Goal: Information Seeking & Learning: Learn about a topic

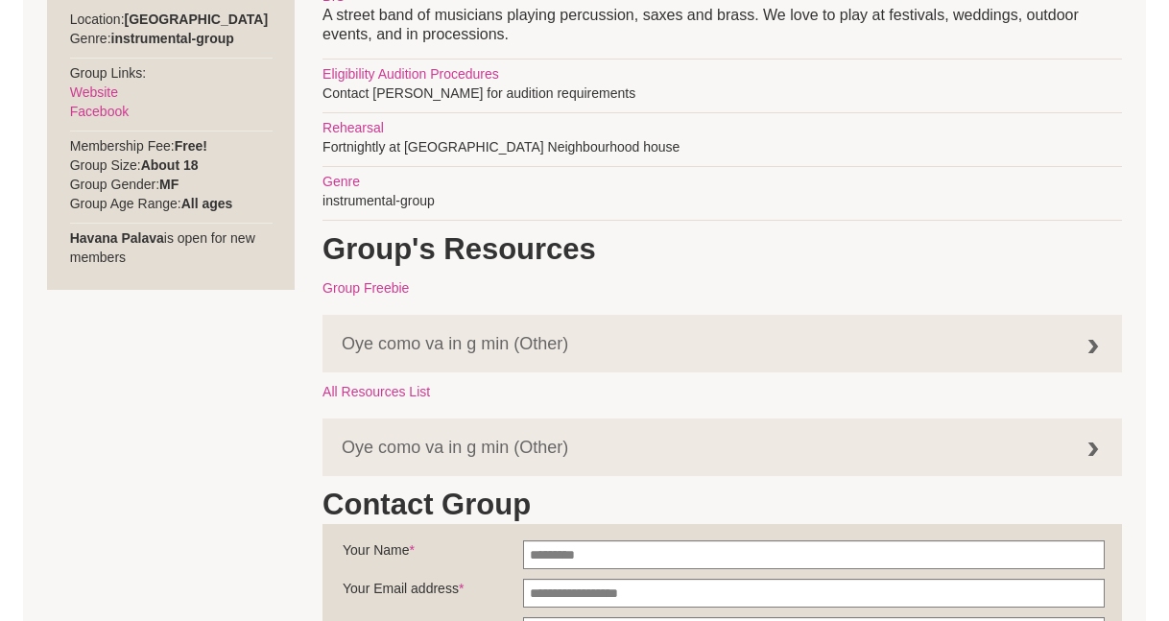
scroll to position [851, 0]
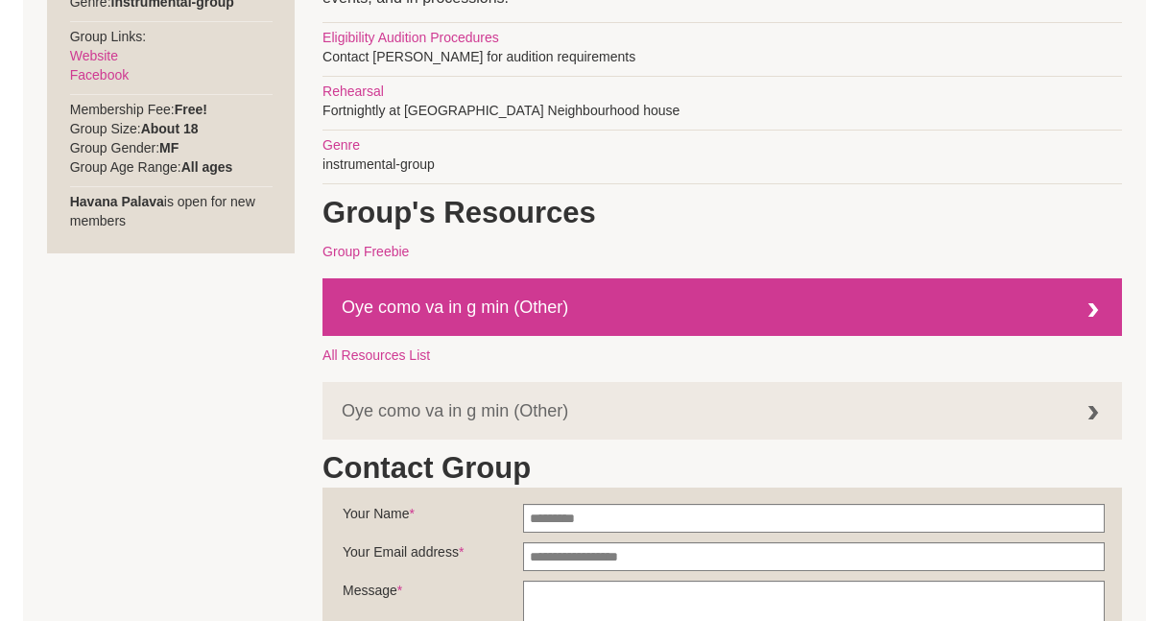
click at [1097, 310] on div at bounding box center [1093, 311] width 38 height 38
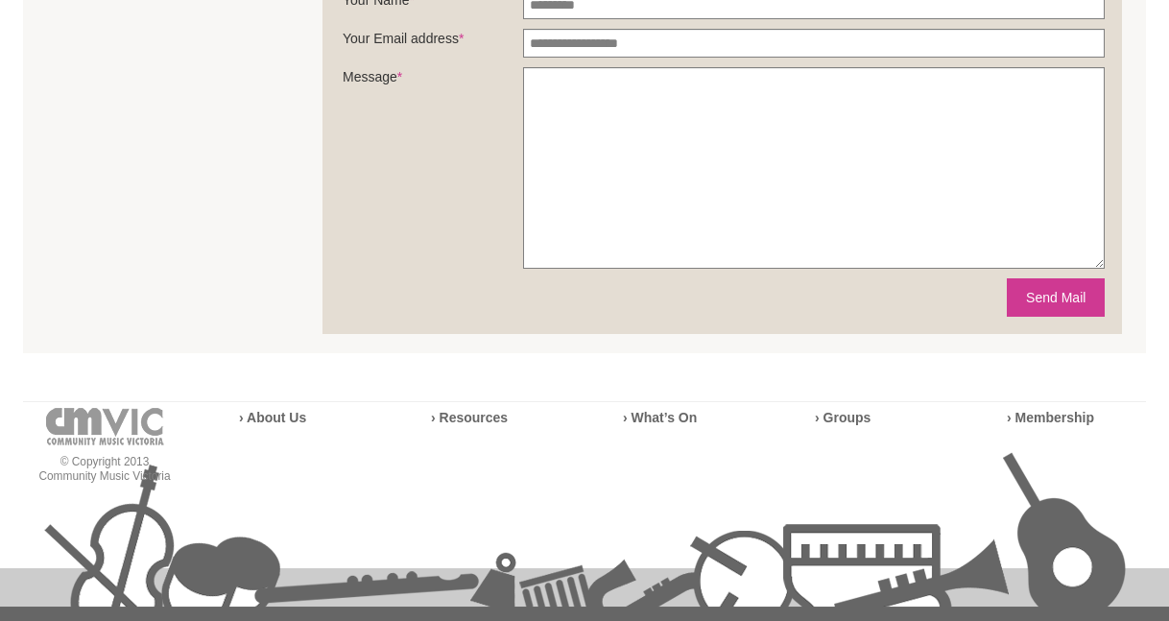
scroll to position [1562, 0]
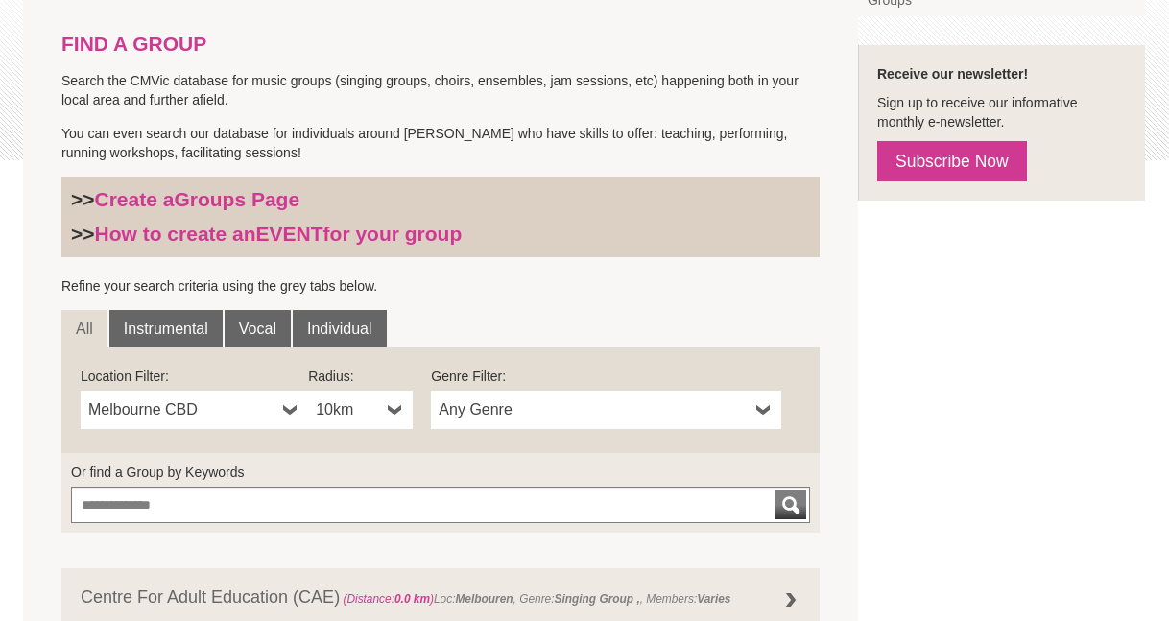
scroll to position [417, 0]
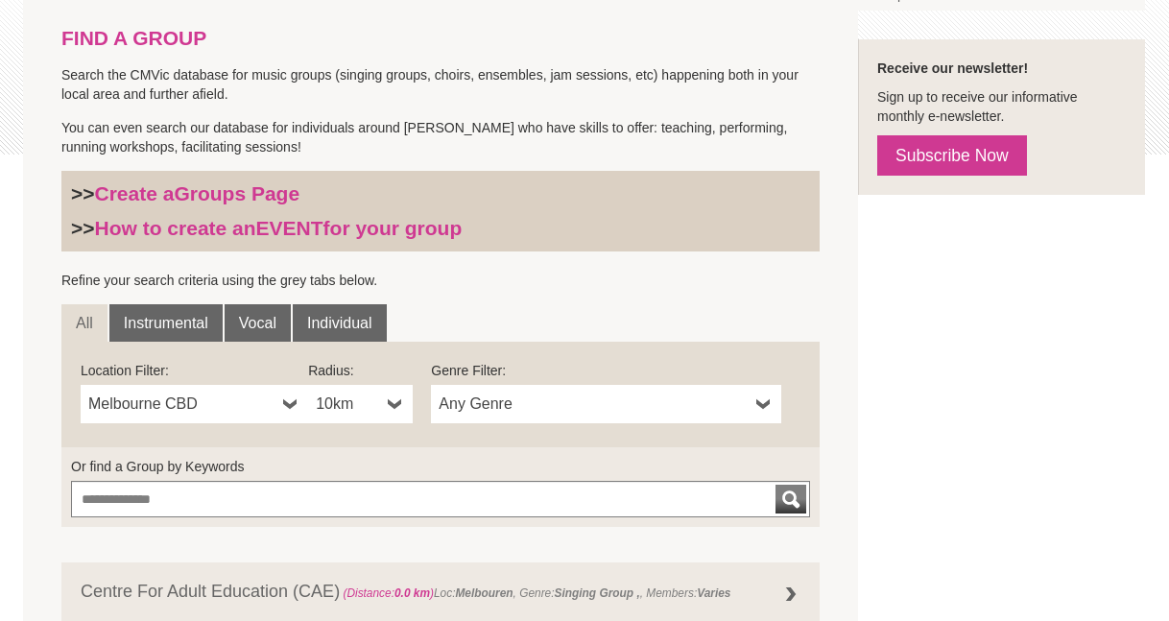
click at [760, 406] on b at bounding box center [763, 404] width 15 height 38
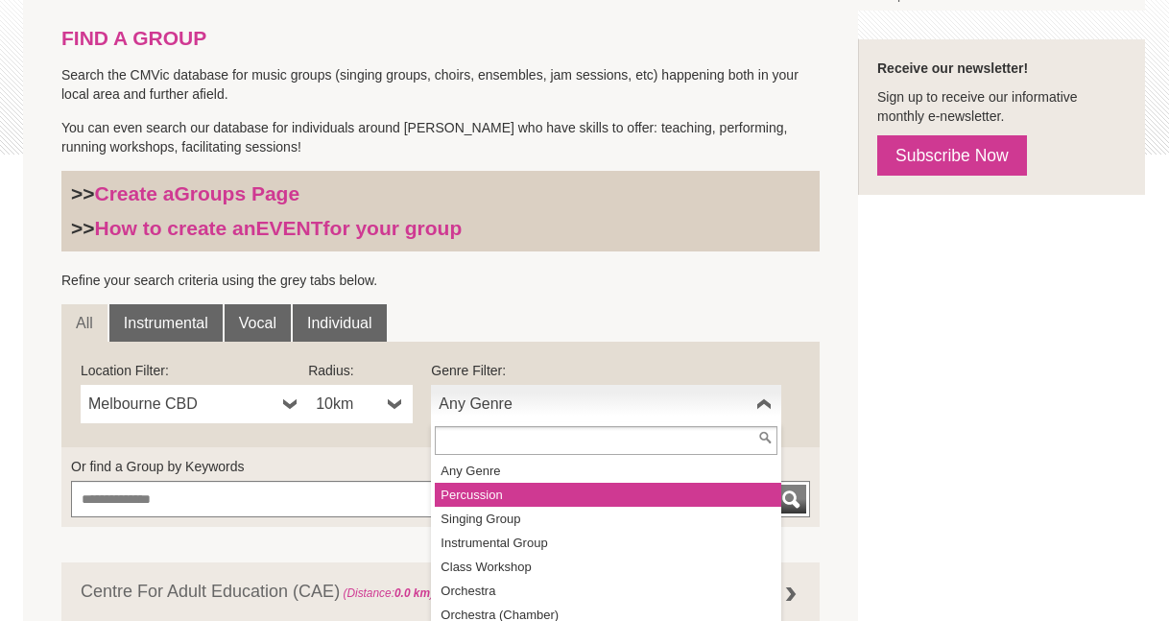
click at [480, 495] on li "Percussion" at bounding box center [608, 495] width 346 height 24
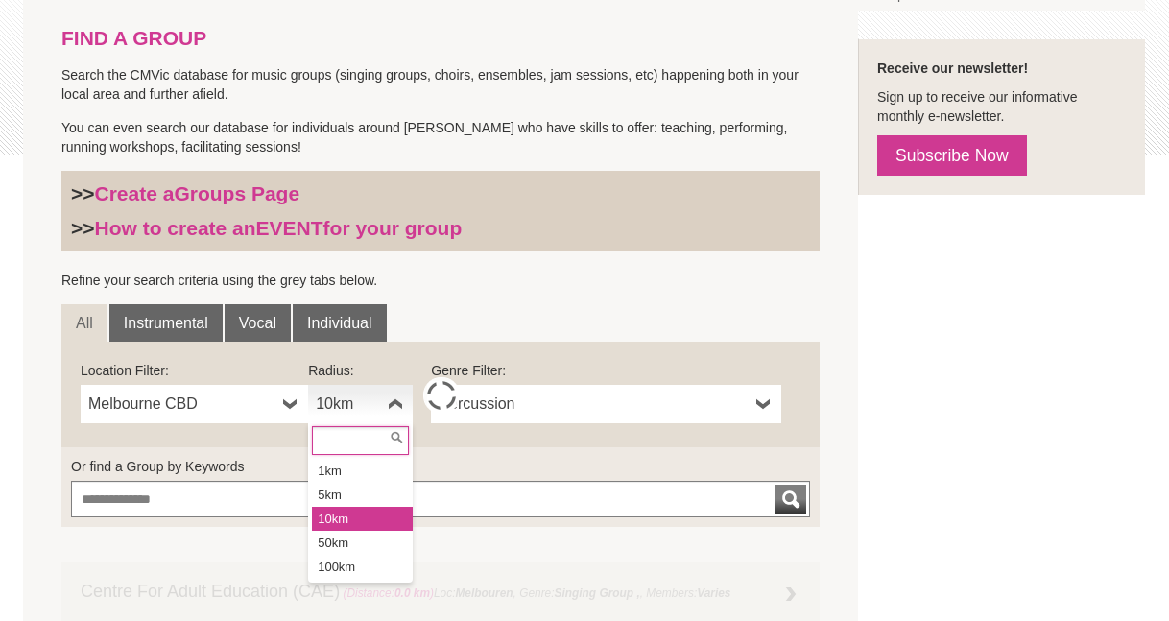
click at [397, 405] on b at bounding box center [395, 404] width 15 height 38
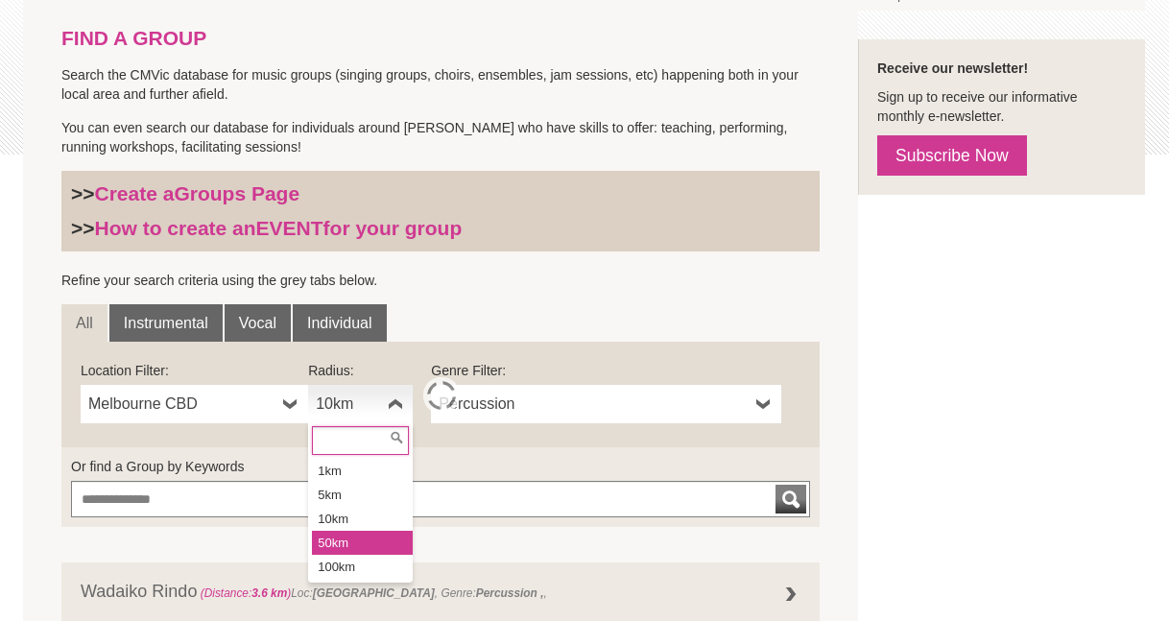
click at [360, 535] on li "50km" at bounding box center [362, 543] width 101 height 24
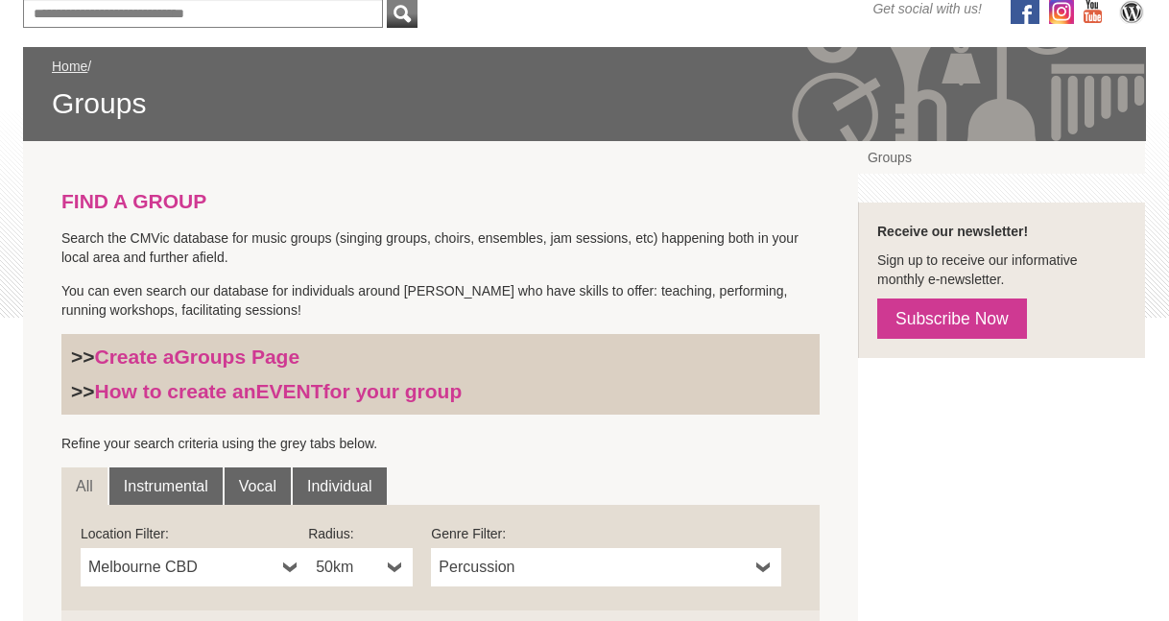
scroll to position [362, 0]
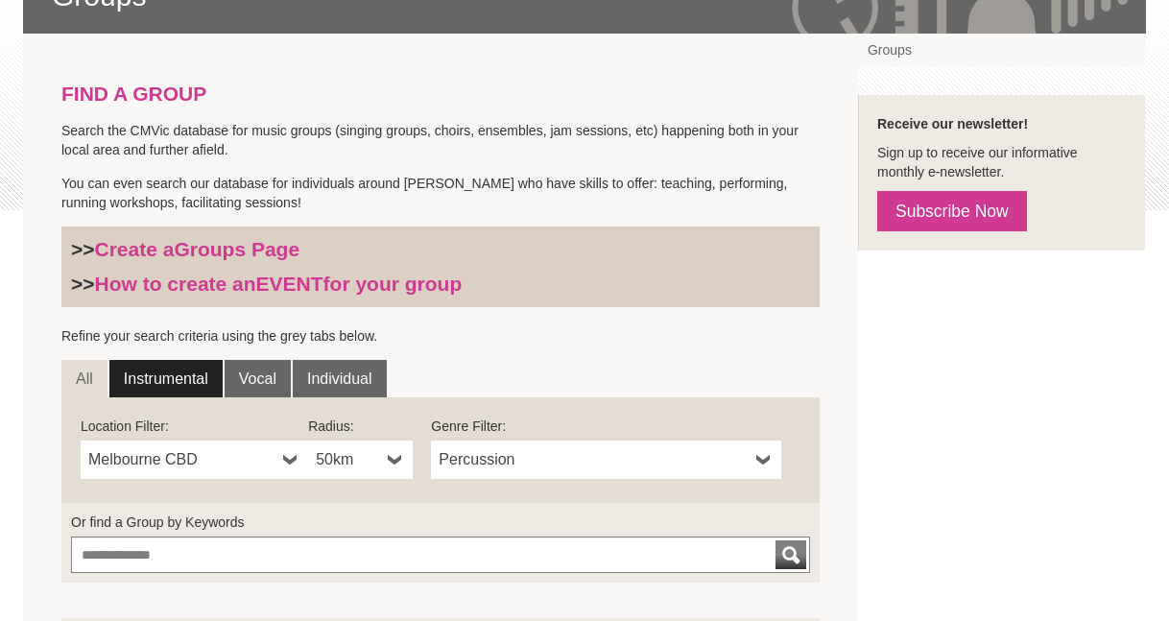
click at [170, 383] on link "Instrumental" at bounding box center [165, 379] width 113 height 38
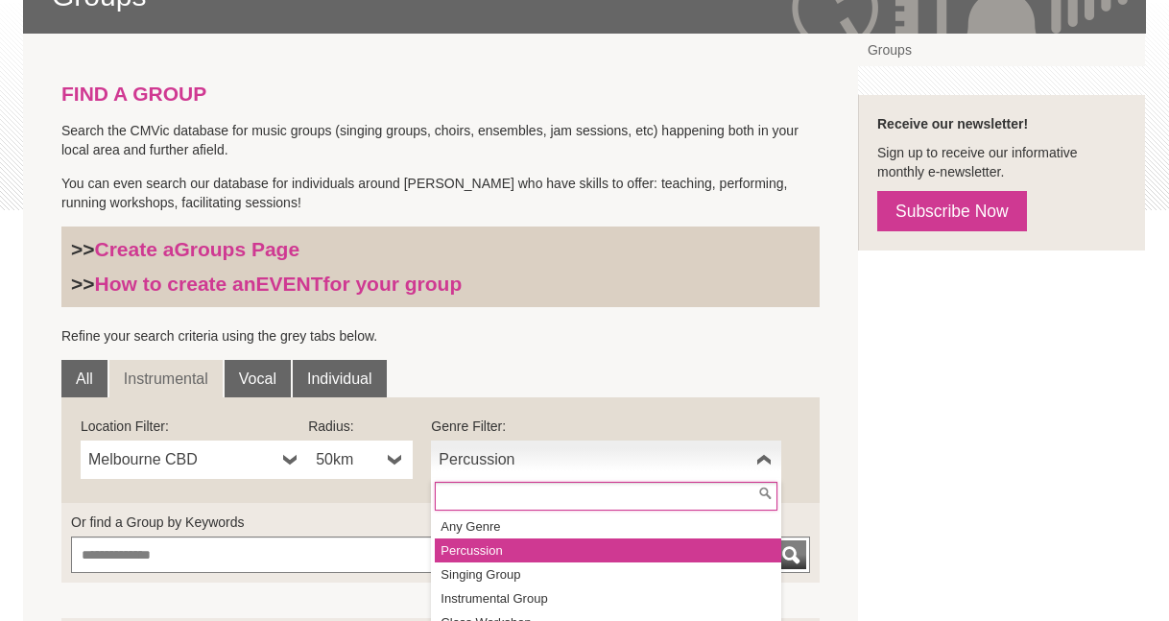
click at [764, 456] on b at bounding box center [763, 460] width 15 height 38
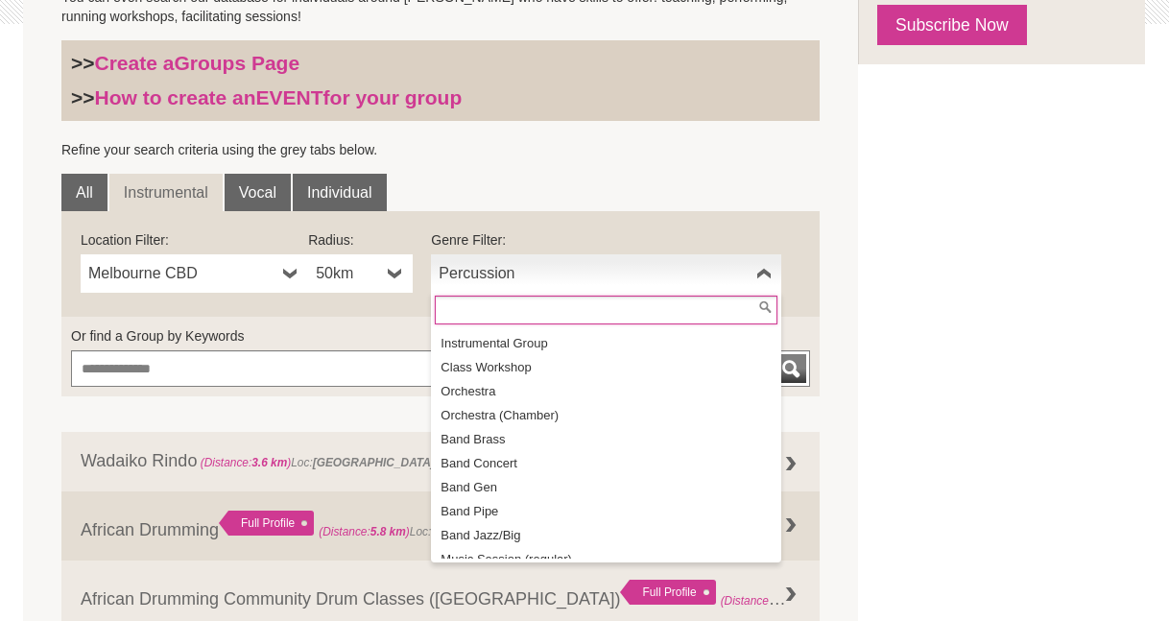
scroll to position [74, 0]
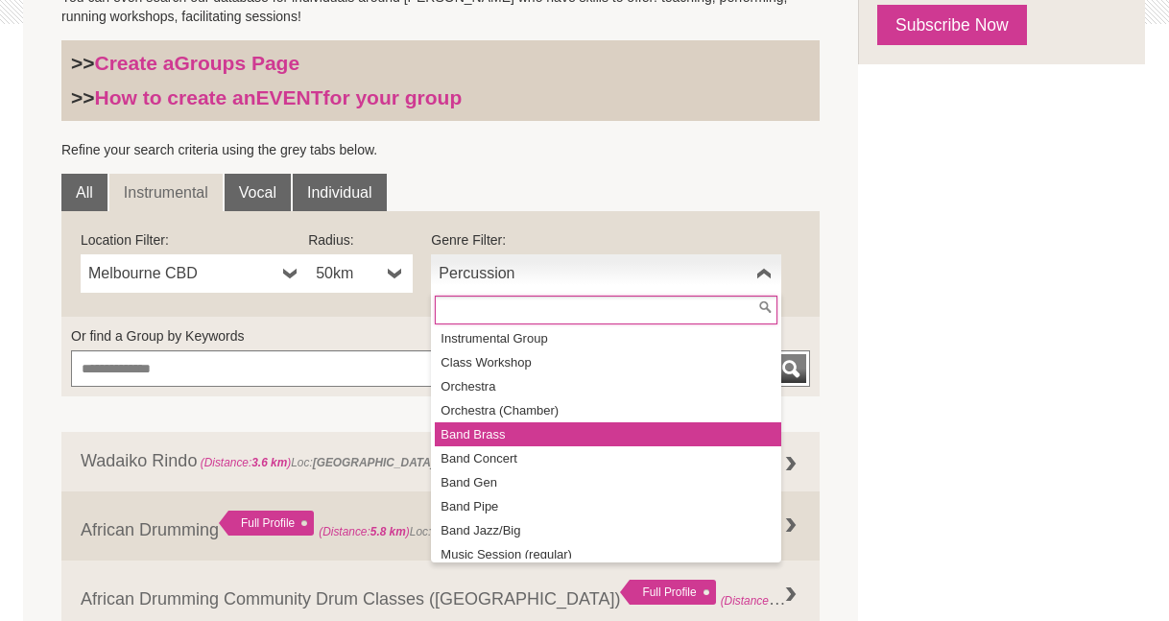
click at [487, 430] on li "Band Brass" at bounding box center [608, 434] width 346 height 24
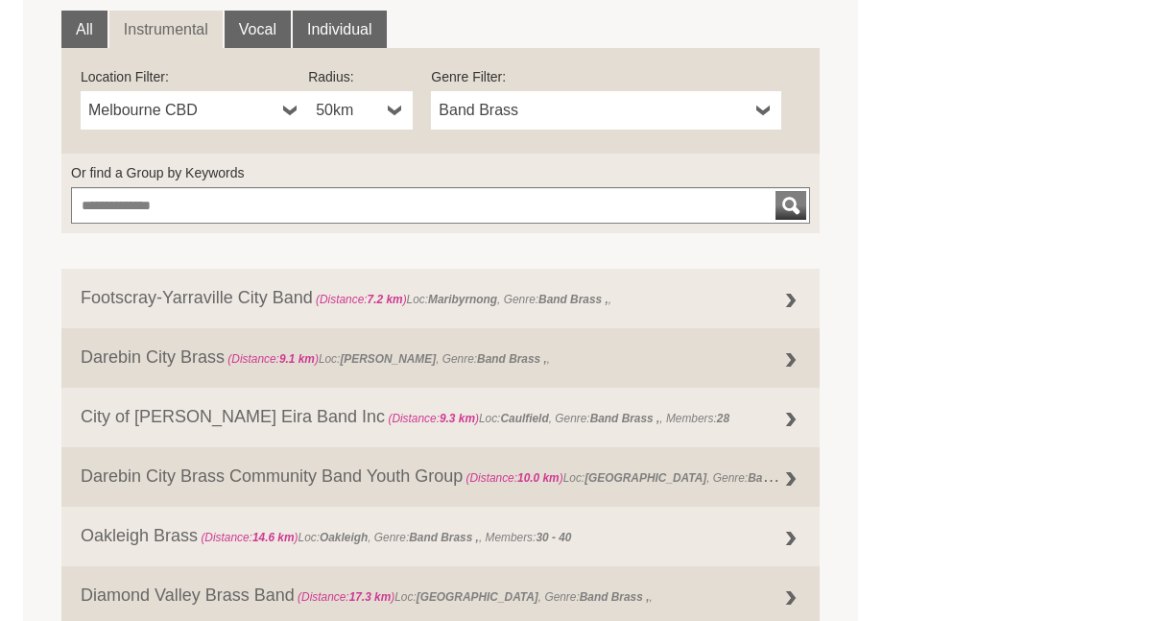
scroll to position [529, 0]
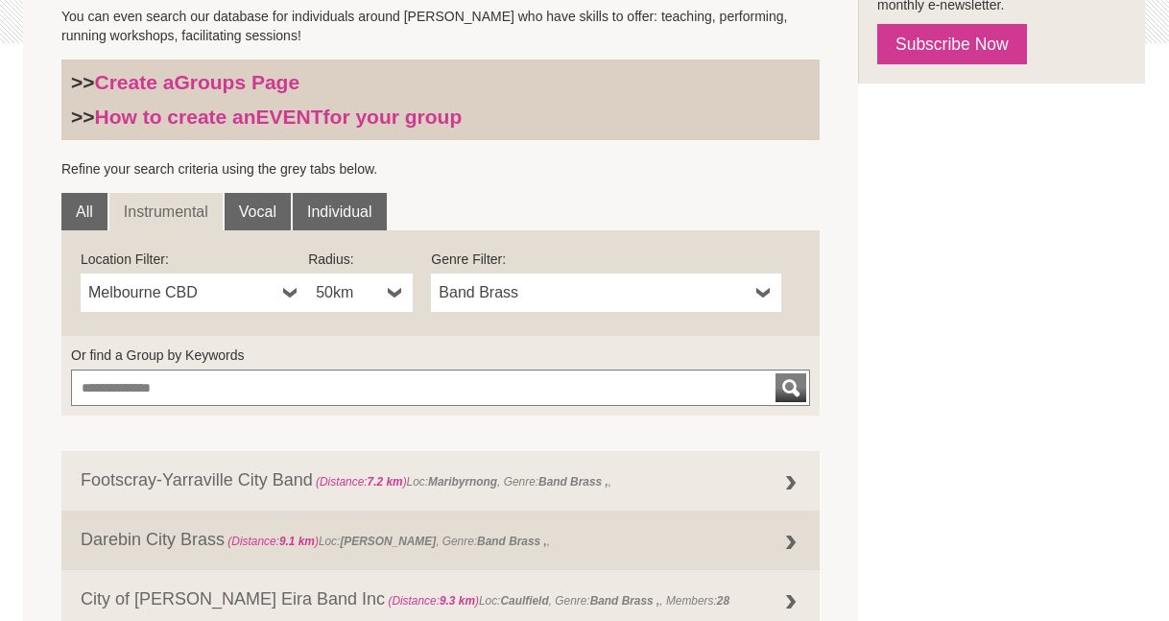
click at [764, 292] on b at bounding box center [763, 293] width 15 height 38
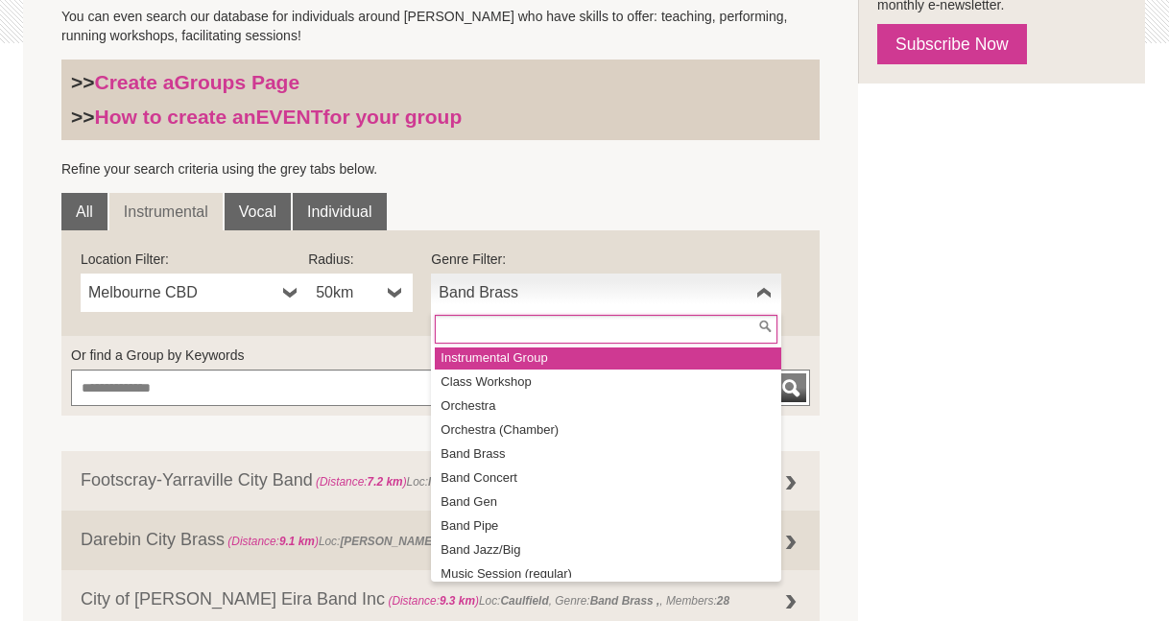
scroll to position [72, 0]
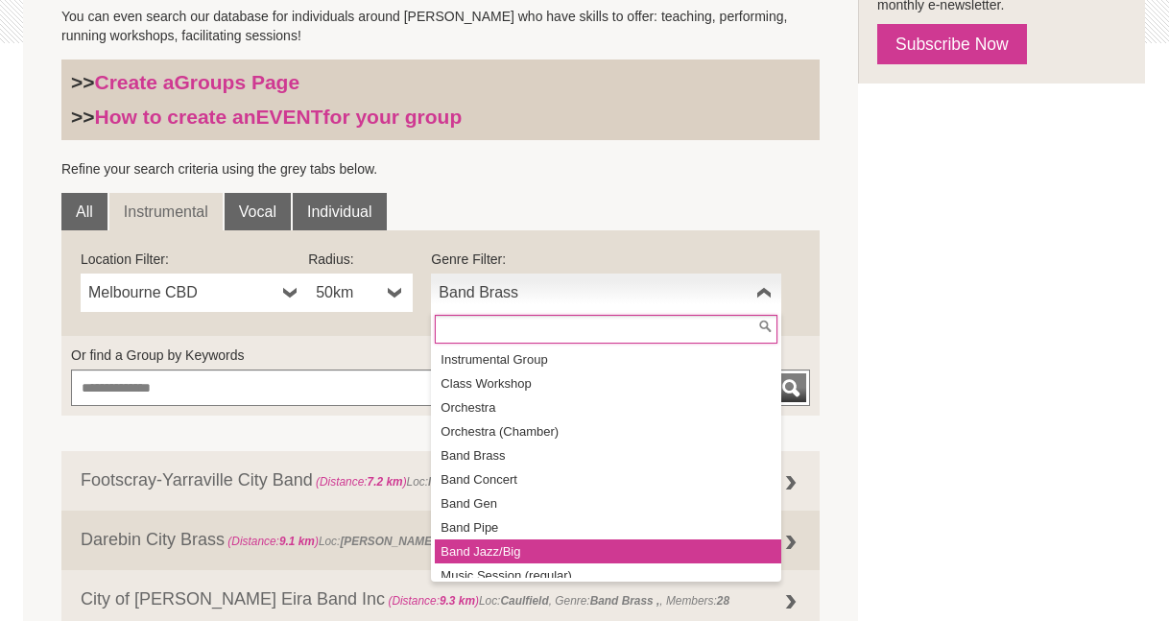
click at [515, 546] on li "Band Jazz/Big" at bounding box center [608, 551] width 346 height 24
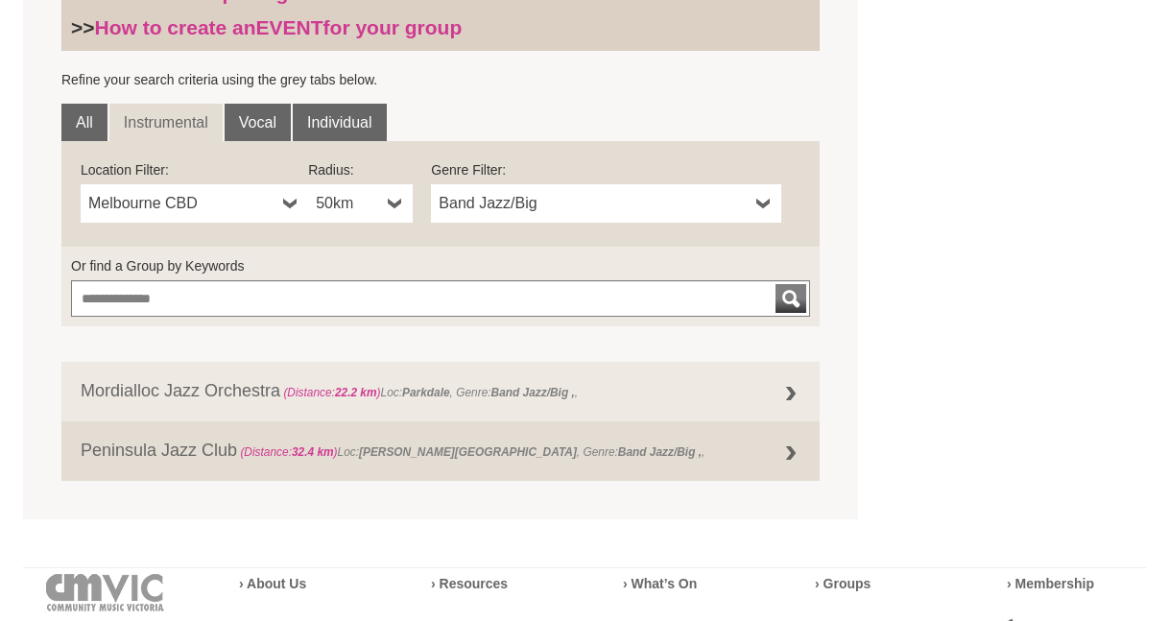
scroll to position [678, 0]
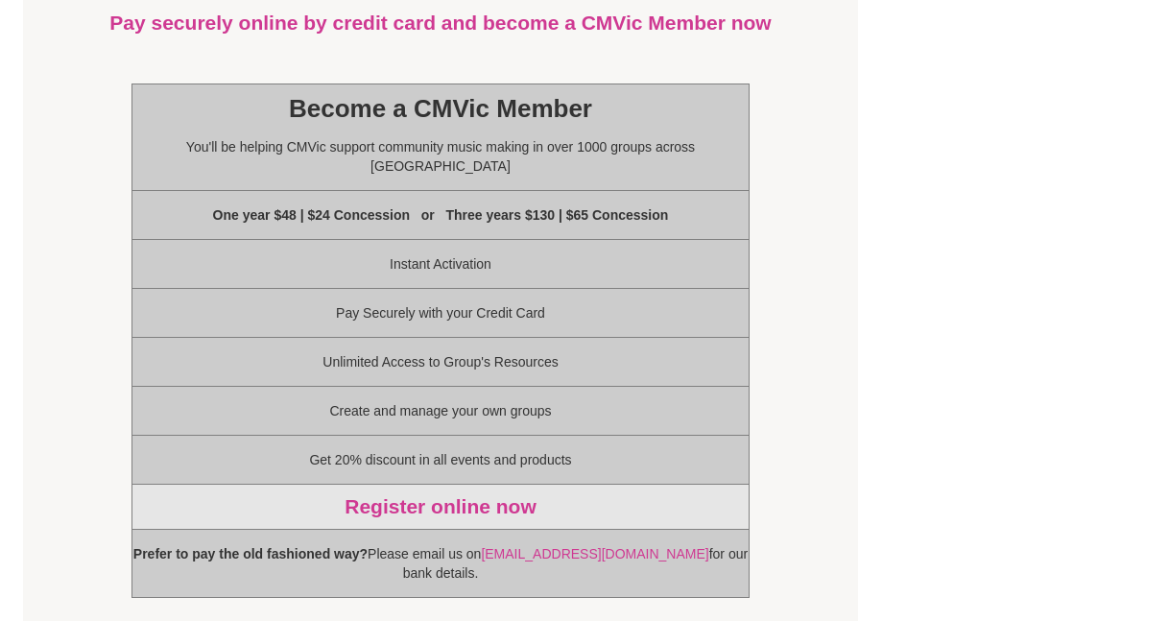
scroll to position [1370, 0]
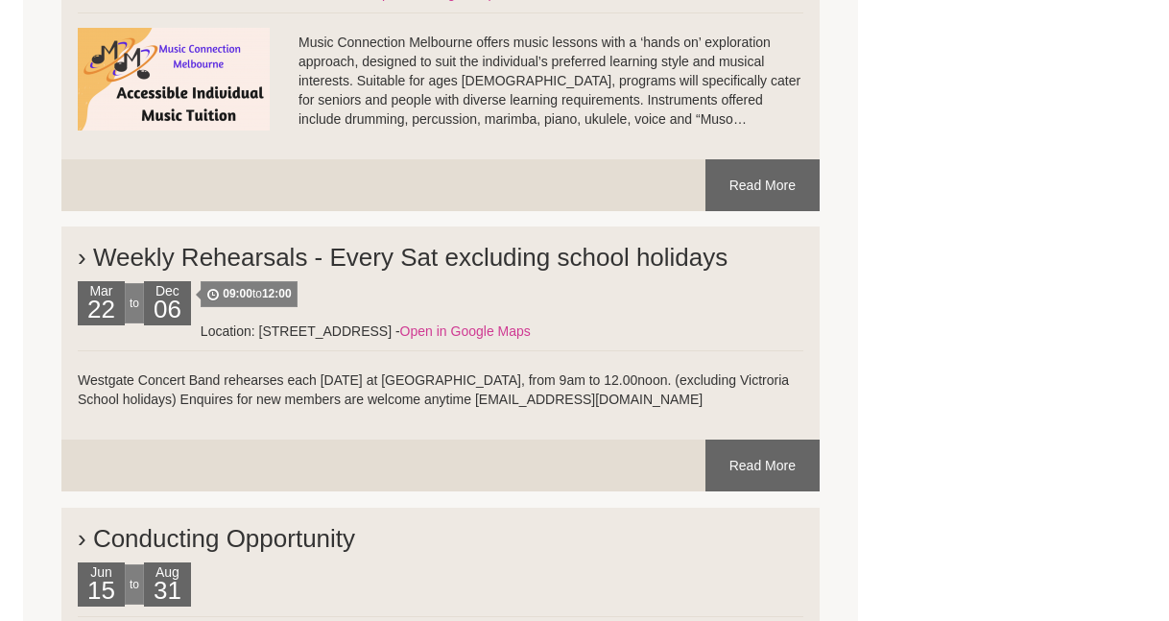
scroll to position [3719, 0]
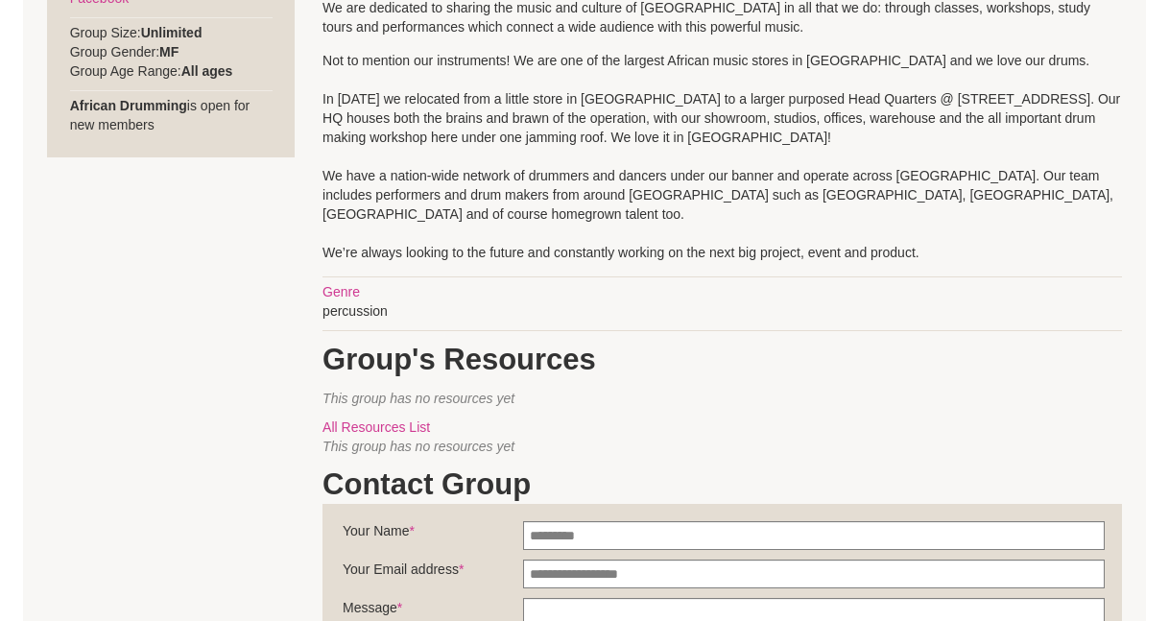
scroll to position [931, 0]
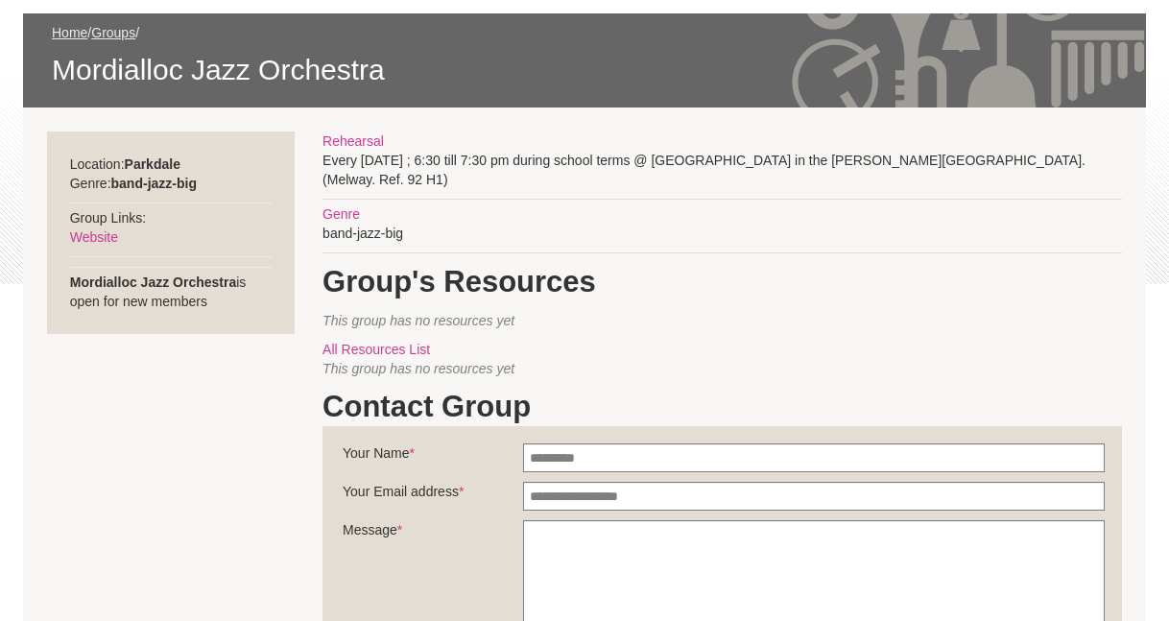
scroll to position [291, 0]
